Goal: Contribute content: Add original content to the website for others to see

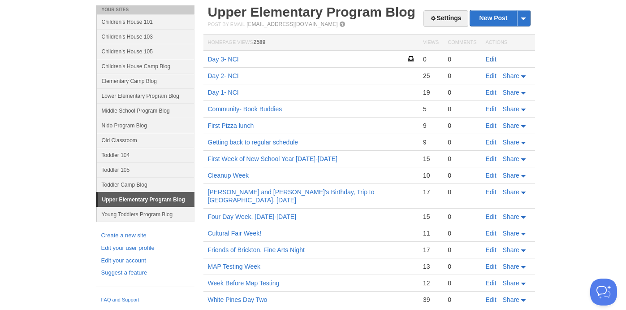
click at [490, 61] on link "Edit" at bounding box center [491, 59] width 11 height 7
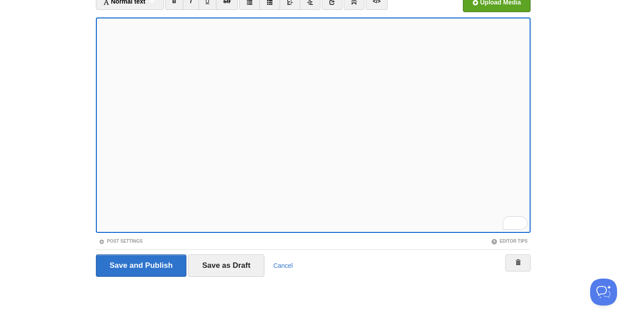
scroll to position [50, 0]
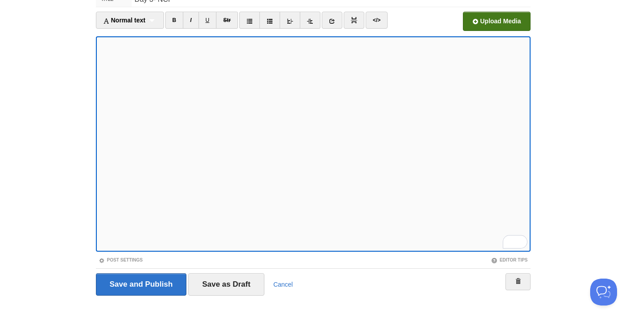
click at [504, 26] on input "file" at bounding box center [226, 24] width 679 height 46
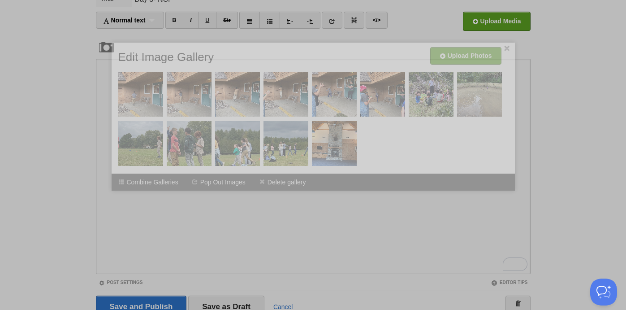
click at [117, 187] on li "Combine Galleries" at bounding box center [149, 182] width 74 height 17
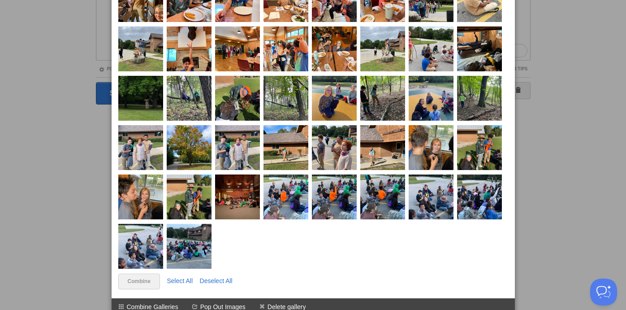
scroll to position [269, 0]
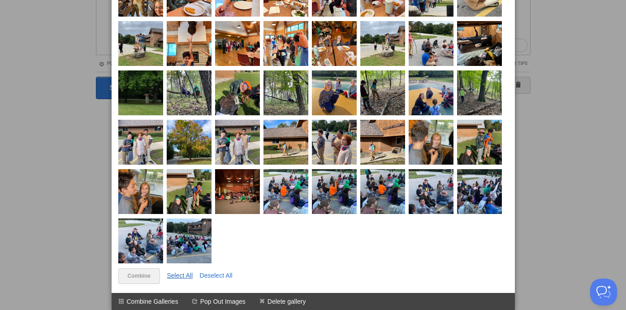
click at [184, 274] on link "Select All" at bounding box center [180, 275] width 26 height 7
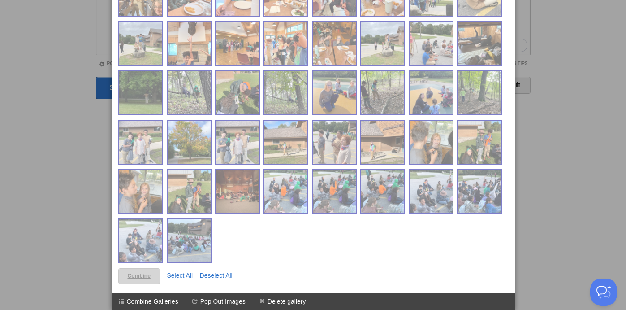
click at [141, 279] on link "Combine" at bounding box center [139, 276] width 42 height 16
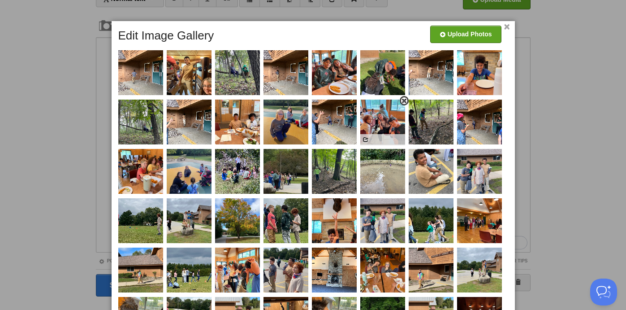
scroll to position [26, 0]
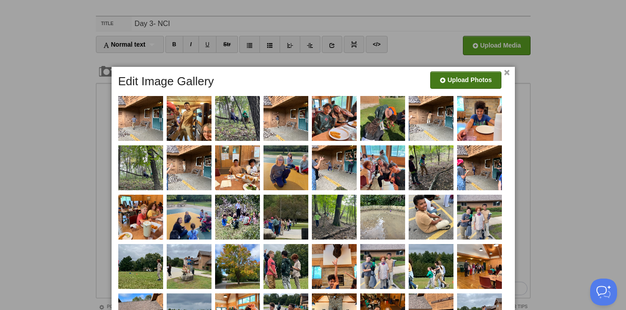
click at [459, 81] on input "file" at bounding box center [196, 84] width 679 height 46
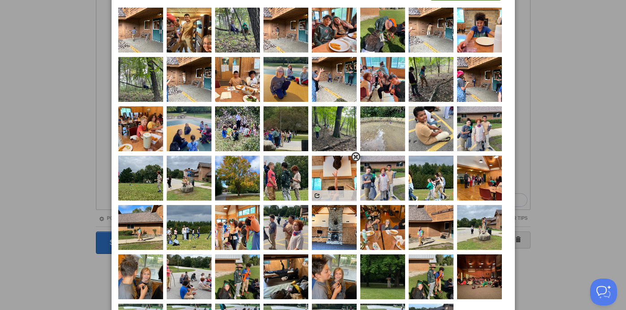
scroll to position [0, 0]
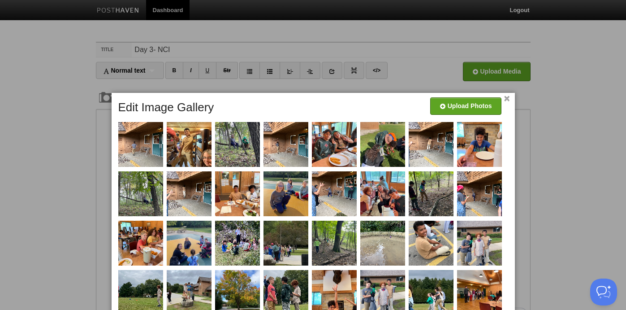
click at [505, 98] on link "×" at bounding box center [507, 98] width 6 height 5
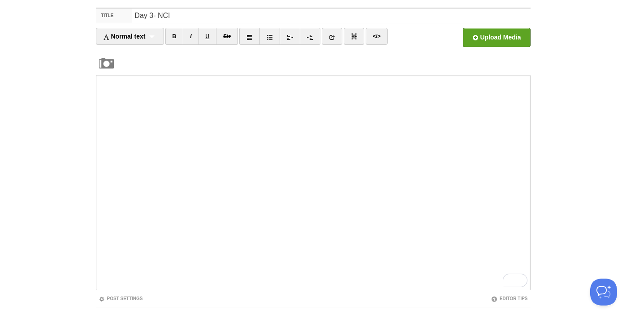
scroll to position [91, 0]
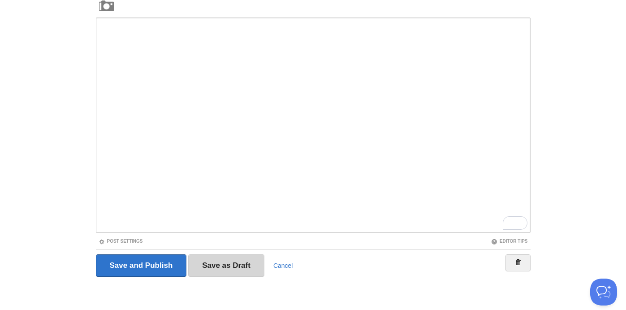
click at [243, 265] on input "Save as Draft" at bounding box center [226, 265] width 76 height 22
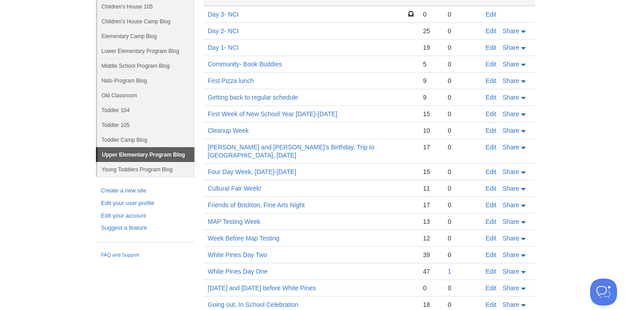
scroll to position [34, 0]
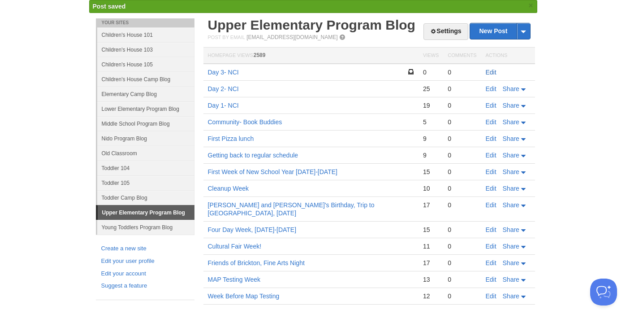
click at [493, 72] on link "Edit" at bounding box center [491, 72] width 11 height 7
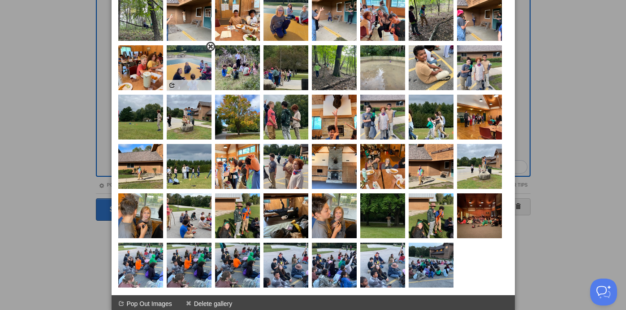
scroll to position [127, 0]
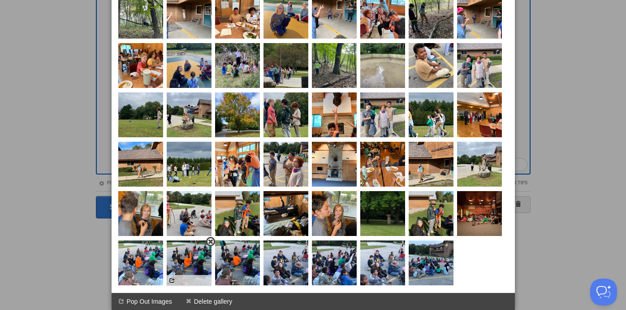
click at [212, 244] on span at bounding box center [211, 242] width 6 height 6
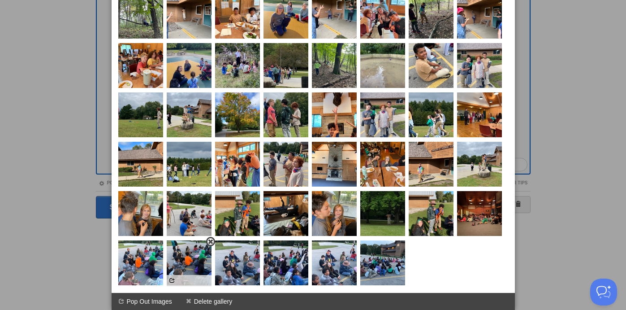
click at [209, 242] on span at bounding box center [211, 242] width 6 height 6
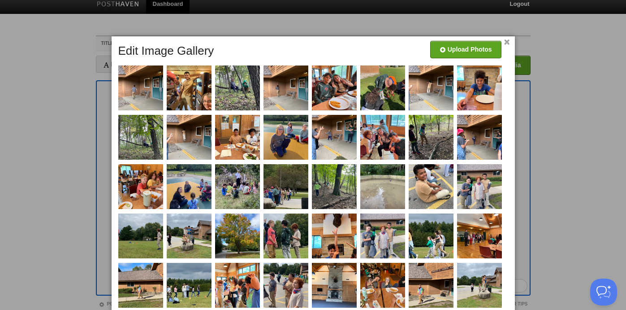
scroll to position [4, 0]
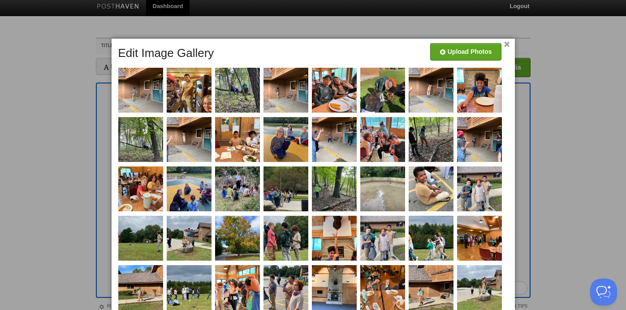
click at [507, 45] on link "×" at bounding box center [507, 44] width 6 height 5
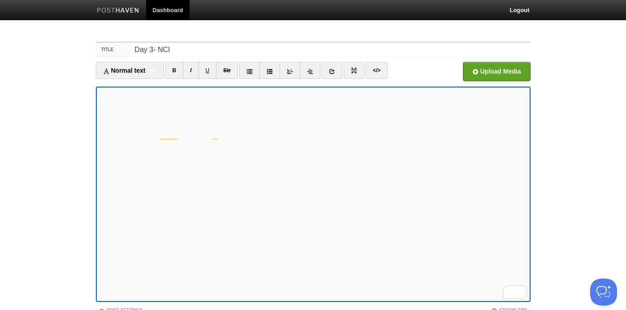
scroll to position [69, 0]
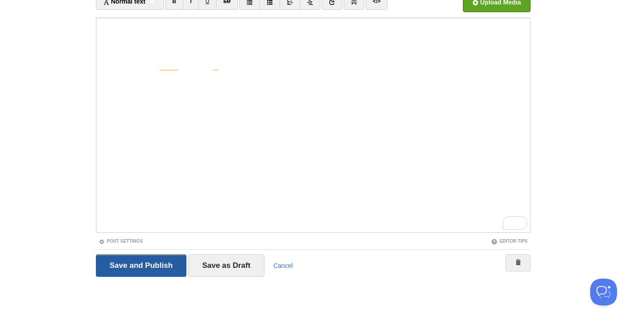
click at [143, 267] on input "Save and Publish" at bounding box center [141, 265] width 91 height 22
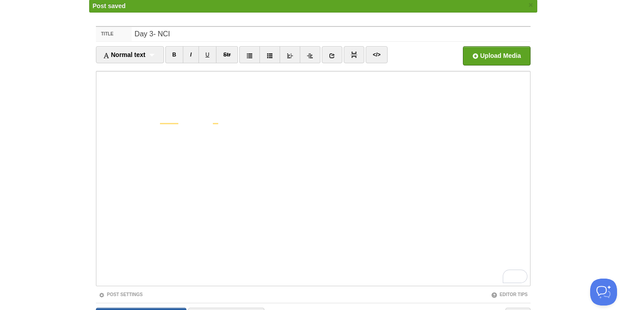
scroll to position [34, 0]
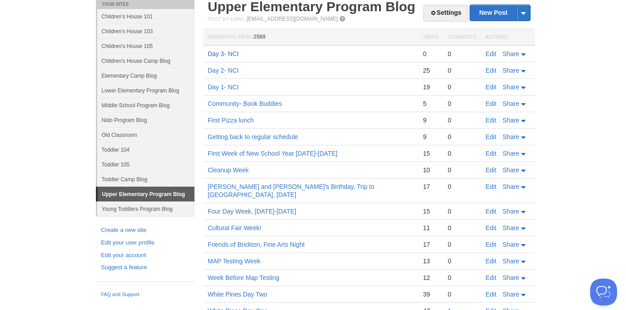
click at [216, 54] on link "Day 3- NCI" at bounding box center [223, 53] width 31 height 7
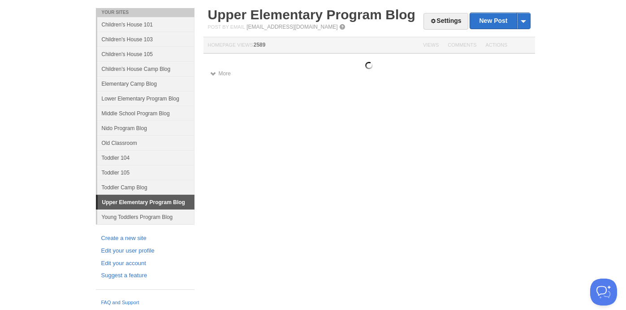
scroll to position [34, 0]
